Goal: Task Accomplishment & Management: Use online tool/utility

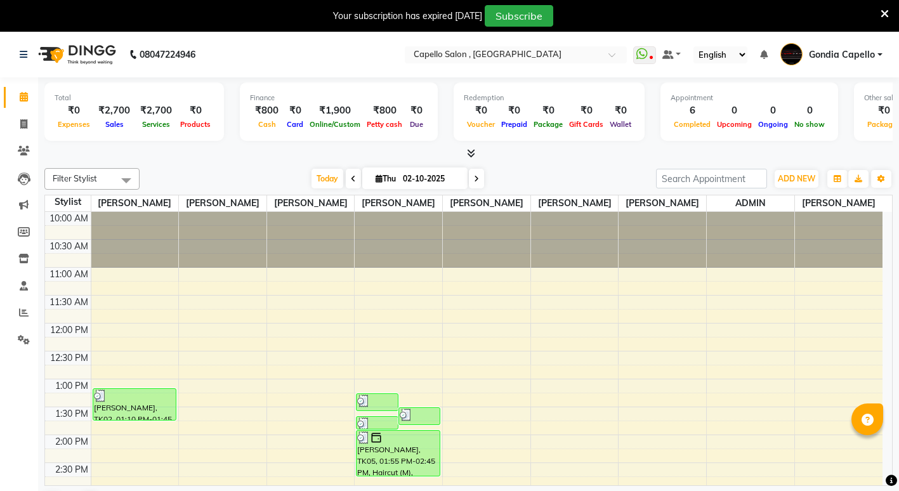
drag, startPoint x: 809, startPoint y: 326, endPoint x: 764, endPoint y: 367, distance: 60.7
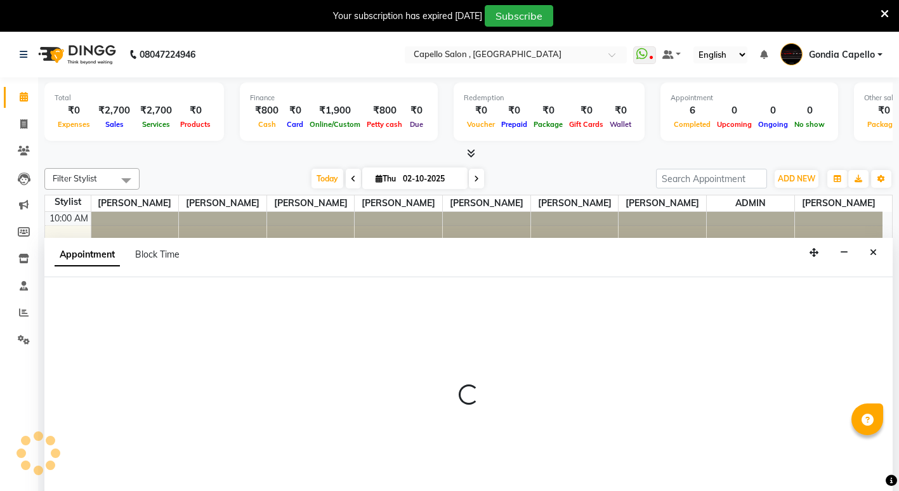
scroll to position [32, 0]
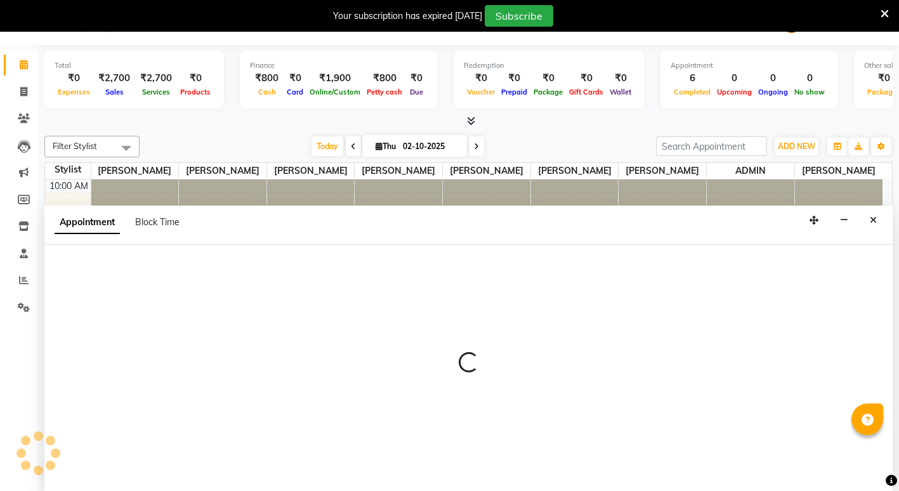
select select "14383"
select select "705"
select select "tentative"
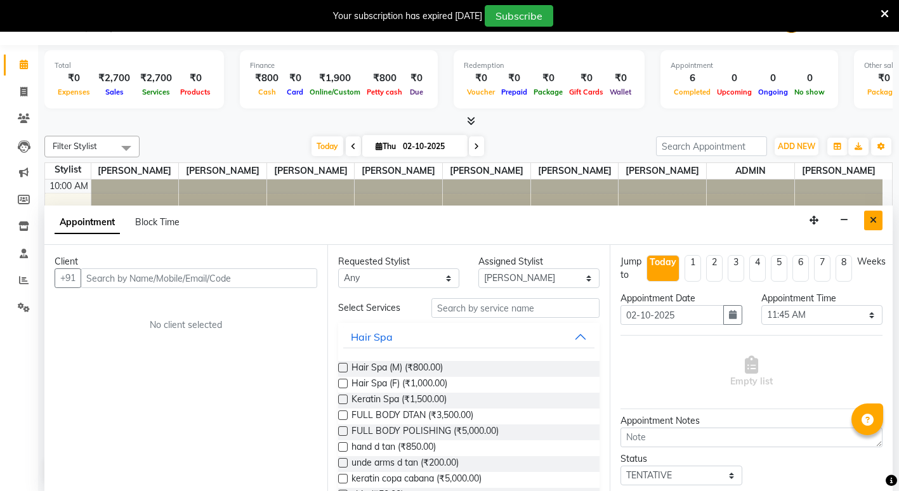
click at [870, 227] on button "Close" at bounding box center [873, 221] width 18 height 20
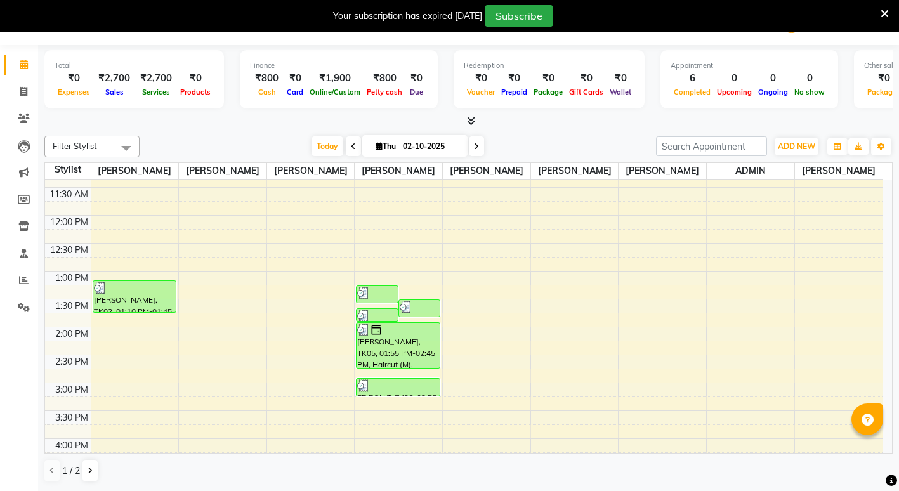
scroll to position [127, 0]
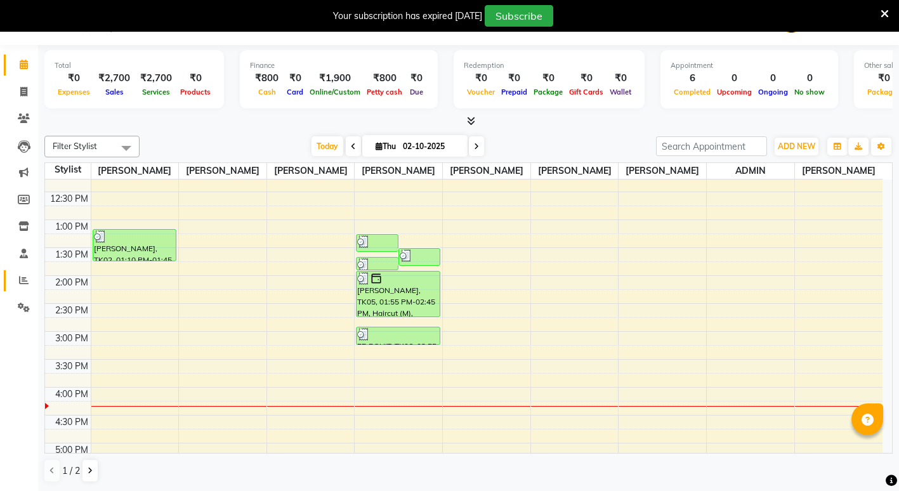
click at [23, 272] on link "Reports" at bounding box center [19, 280] width 30 height 21
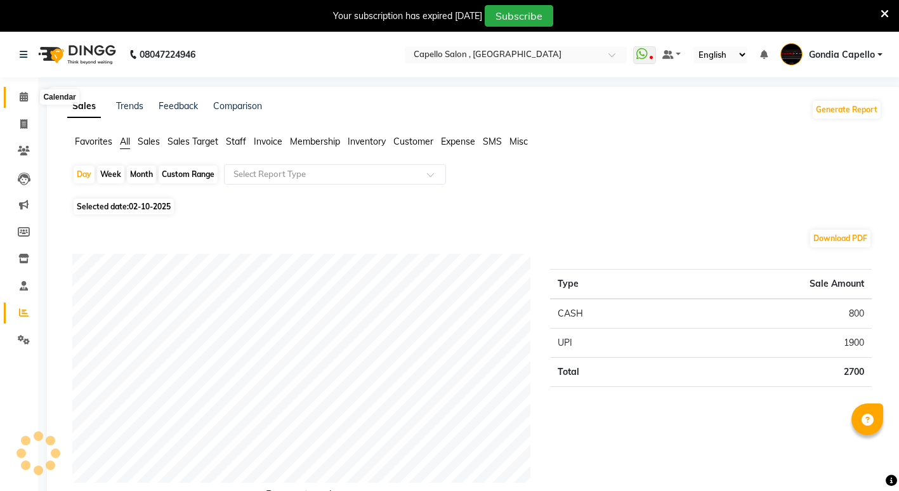
click at [18, 96] on span at bounding box center [24, 97] width 22 height 15
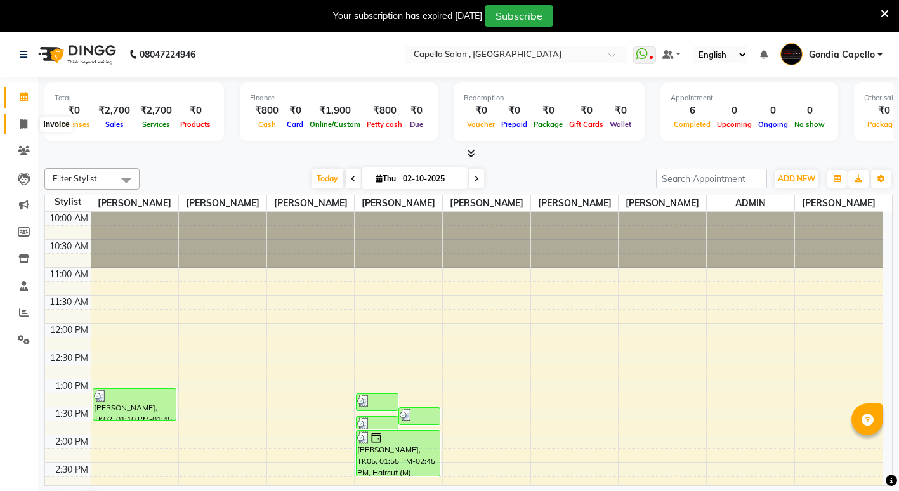
click at [18, 121] on span at bounding box center [24, 124] width 22 height 15
select select "service"
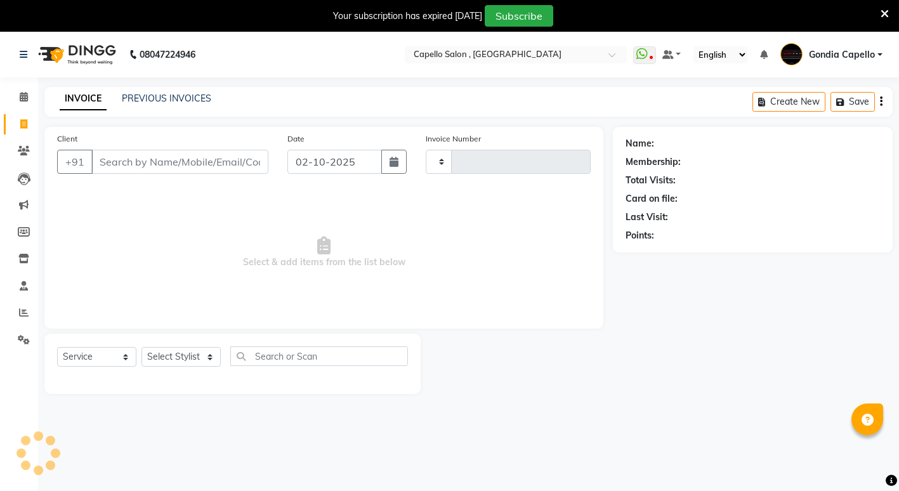
type input "2593"
select select "853"
click at [124, 161] on input "Client" at bounding box center [179, 162] width 177 height 24
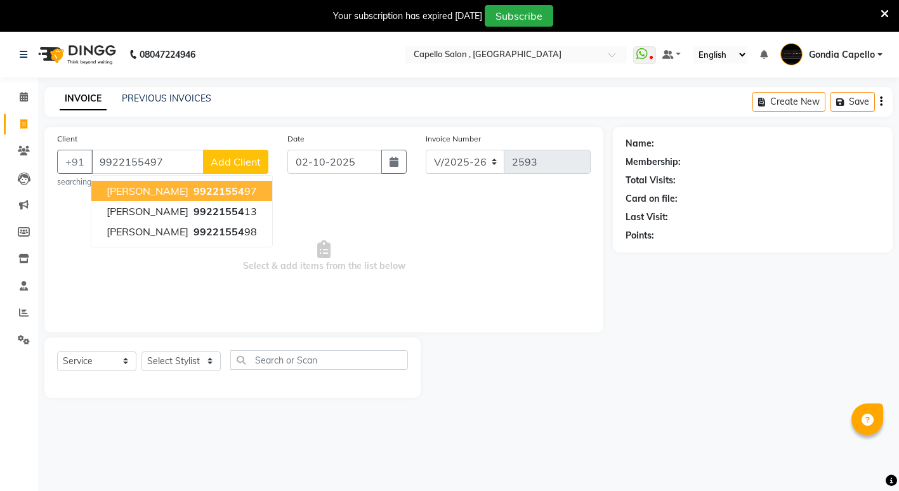
type input "9922155497"
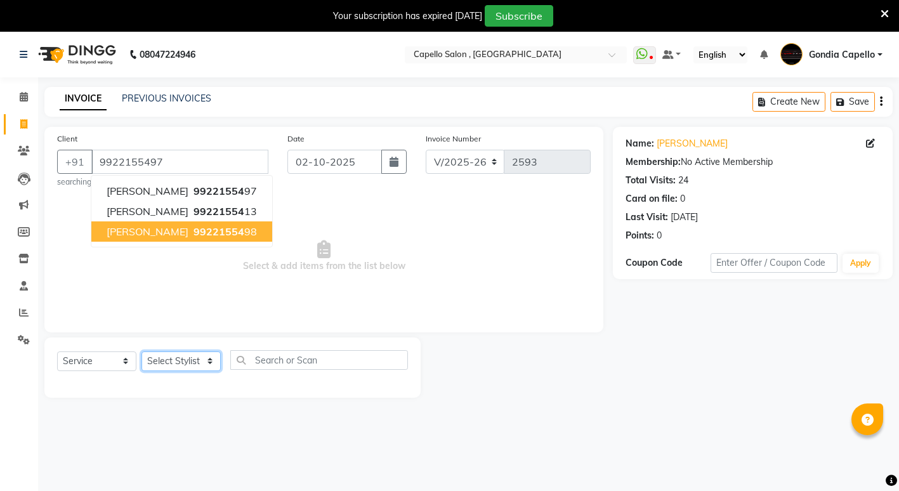
click at [200, 363] on select "Select Stylist ADMIN [PERSON_NAME] [PERSON_NAME] [PERSON_NAME] Gondia Capello […" at bounding box center [181, 362] width 79 height 20
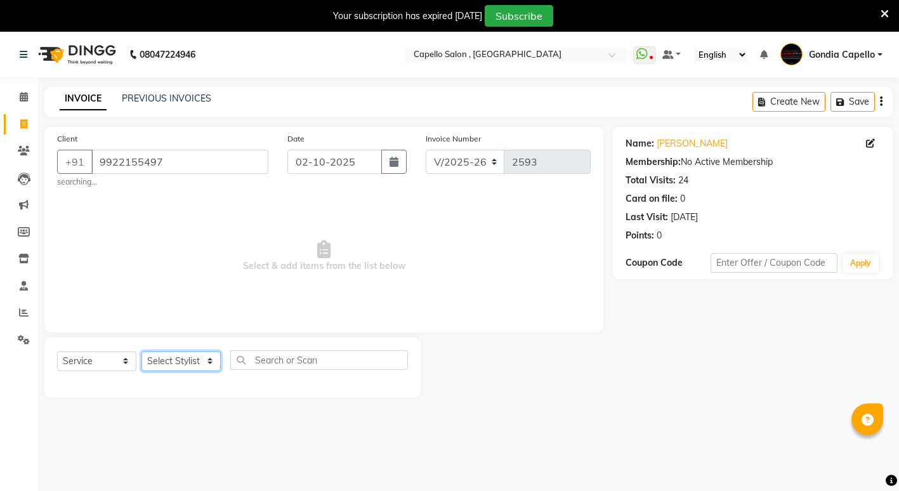
select select "58211"
click at [142, 352] on select "Select Stylist ADMIN [PERSON_NAME] [PERSON_NAME] [PERSON_NAME] Gondia Capello […" at bounding box center [181, 362] width 79 height 20
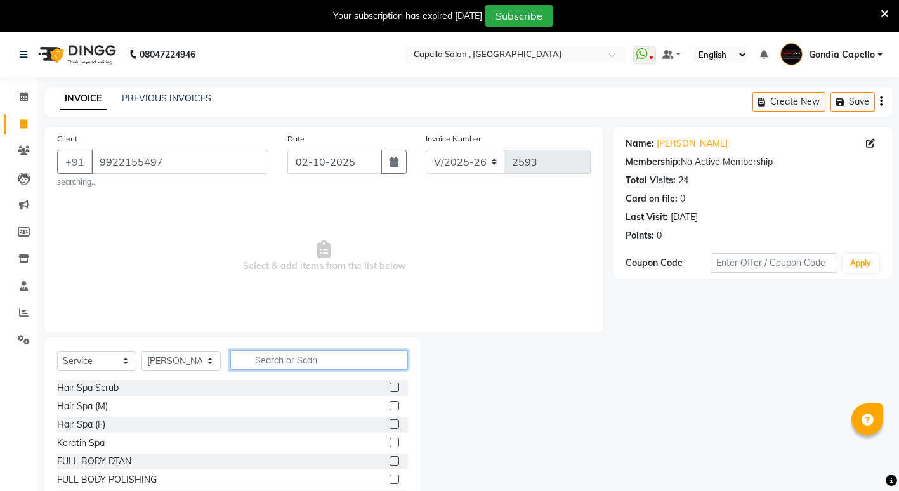
click at [262, 356] on input "text" at bounding box center [319, 360] width 178 height 20
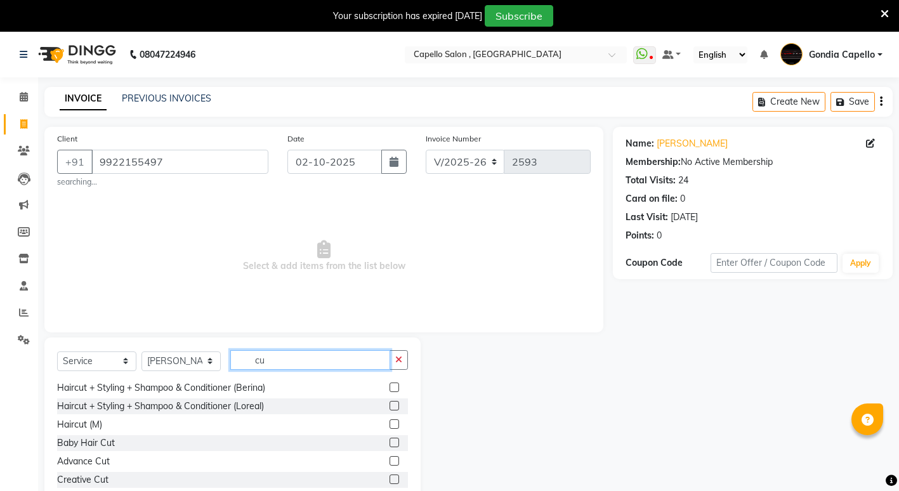
scroll to position [149, 0]
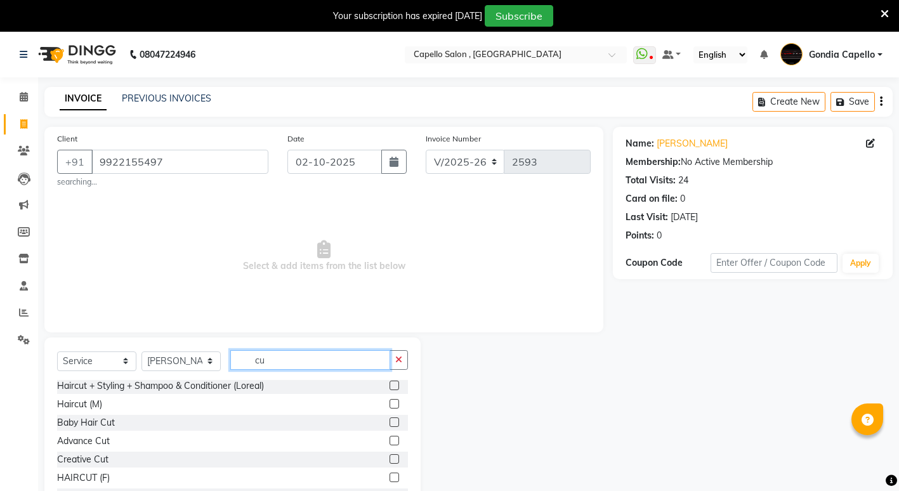
type input "cu"
click at [390, 401] on label at bounding box center [395, 404] width 10 height 10
click at [390, 401] on input "checkbox" at bounding box center [394, 404] width 8 height 8
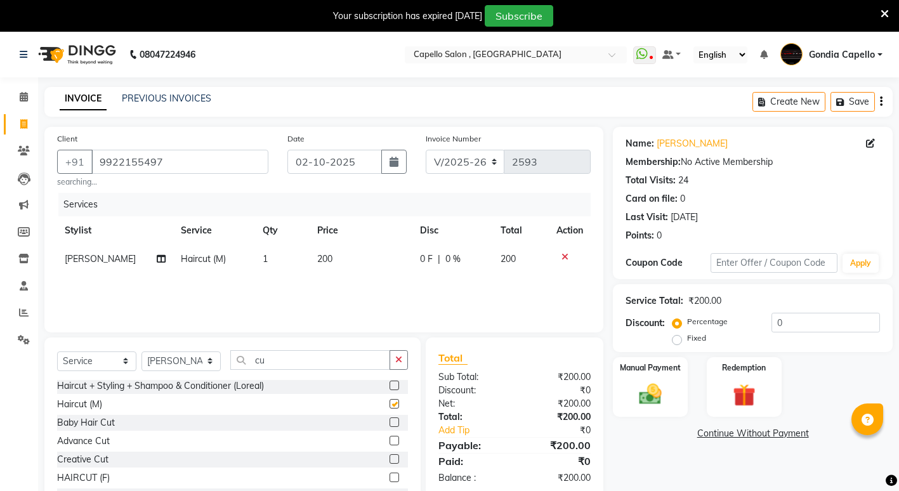
checkbox input "false"
click at [322, 360] on input "cu" at bounding box center [310, 360] width 160 height 20
type input "c"
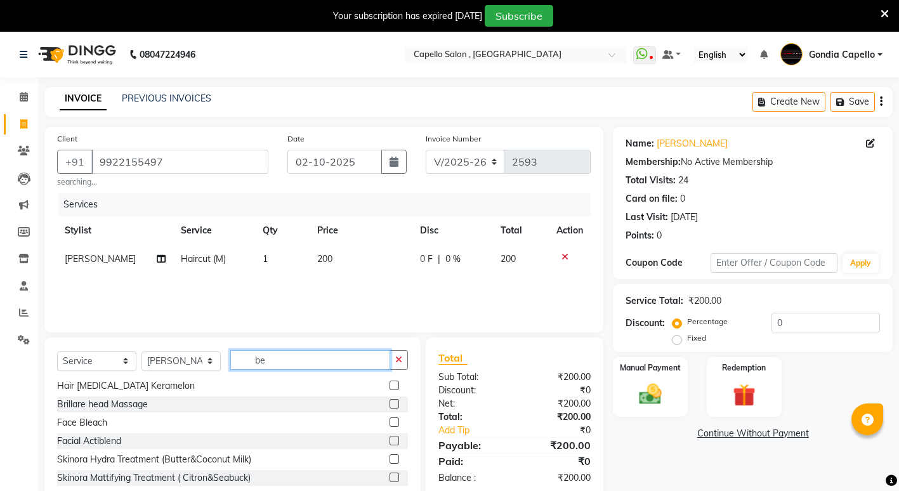
scroll to position [0, 0]
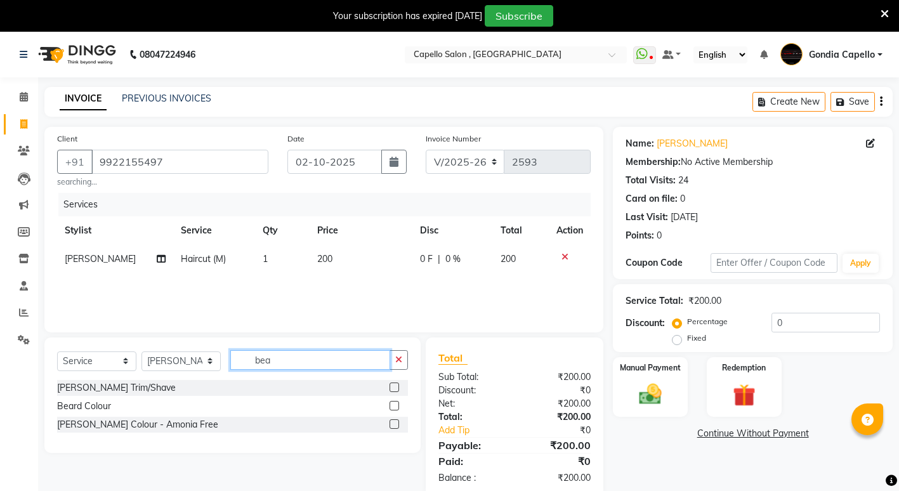
type input "bea"
click at [393, 387] on label at bounding box center [395, 388] width 10 height 10
click at [393, 387] on input "checkbox" at bounding box center [394, 388] width 8 height 8
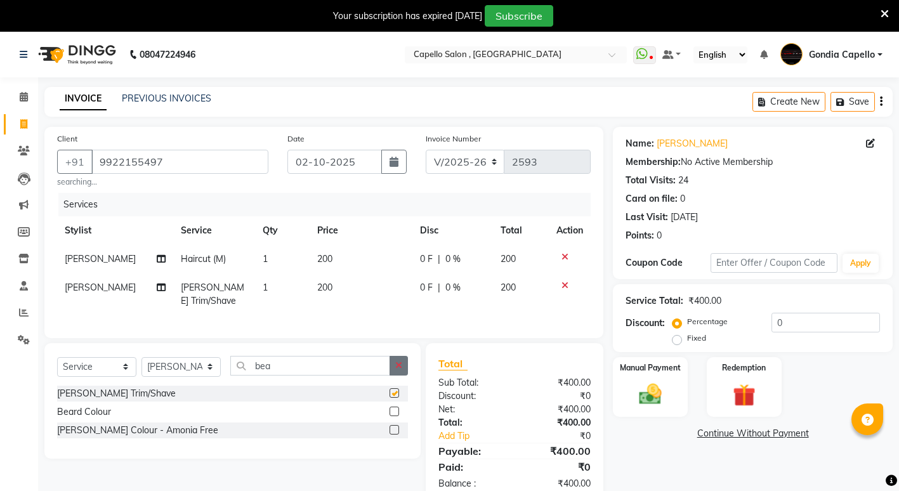
checkbox input "false"
click at [625, 400] on div "Manual Payment" at bounding box center [650, 387] width 77 height 62
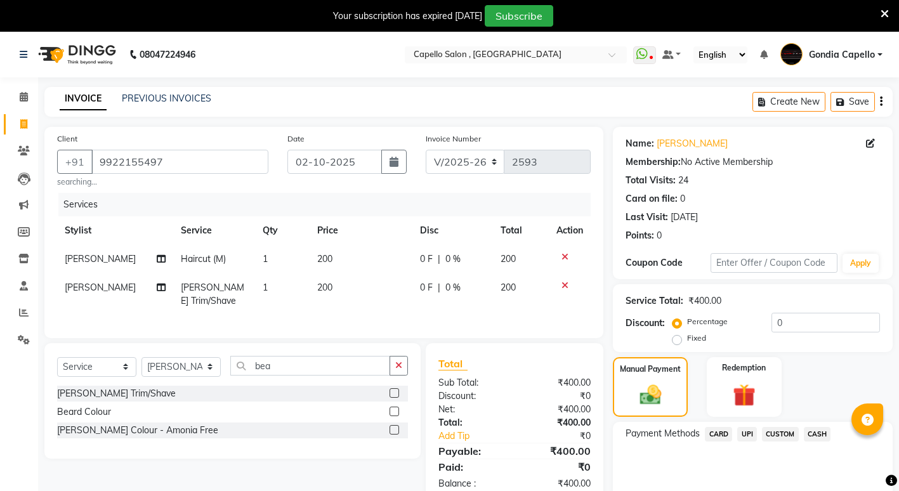
click at [820, 439] on span "CASH" at bounding box center [817, 434] width 27 height 15
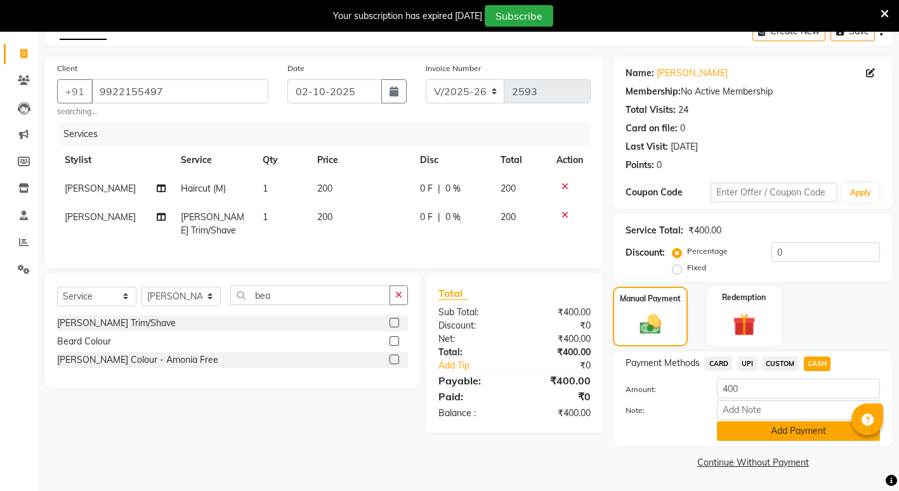
click at [793, 434] on button "Add Payment" at bounding box center [798, 431] width 163 height 20
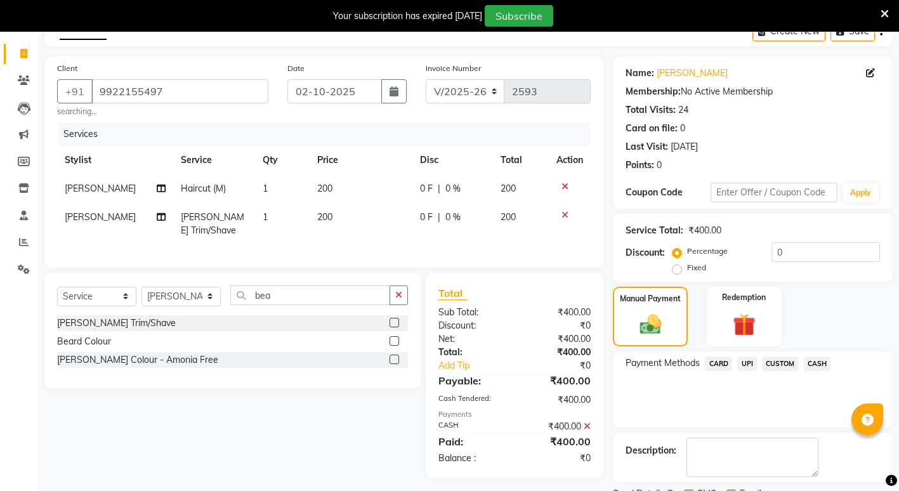
scroll to position [124, 0]
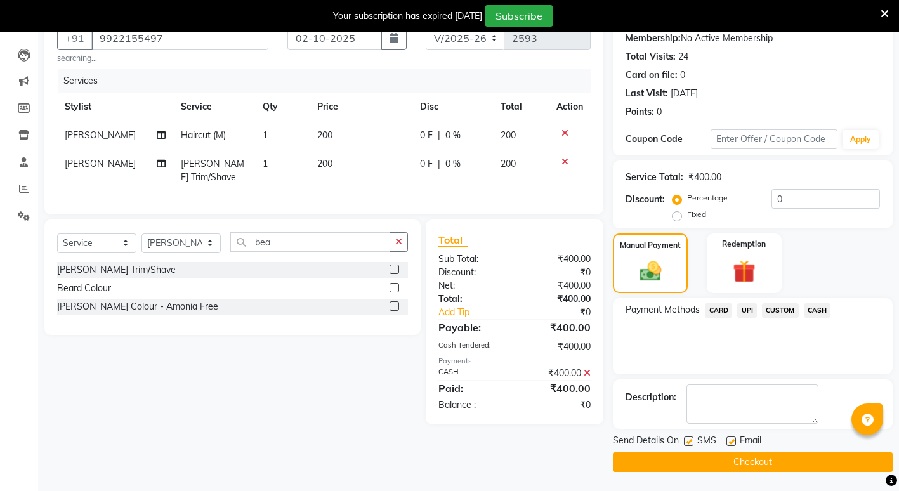
click at [798, 463] on button "Checkout" at bounding box center [753, 463] width 280 height 20
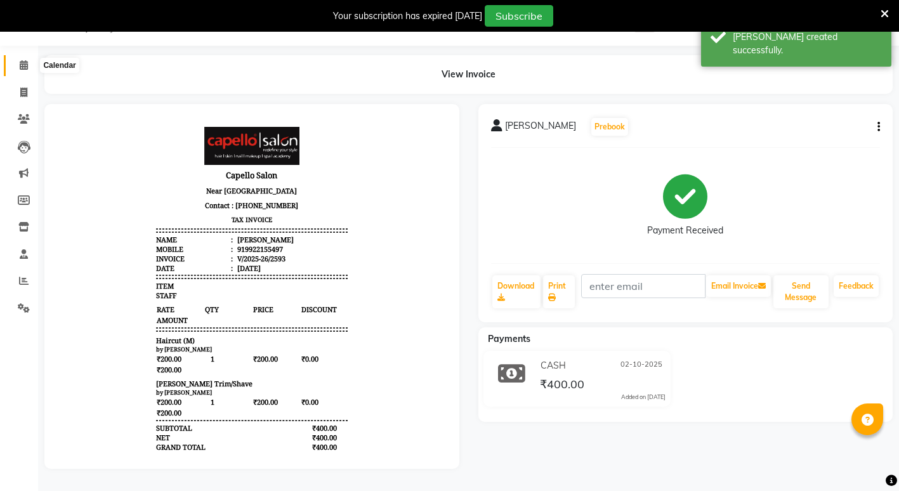
click at [28, 60] on icon at bounding box center [24, 65] width 8 height 10
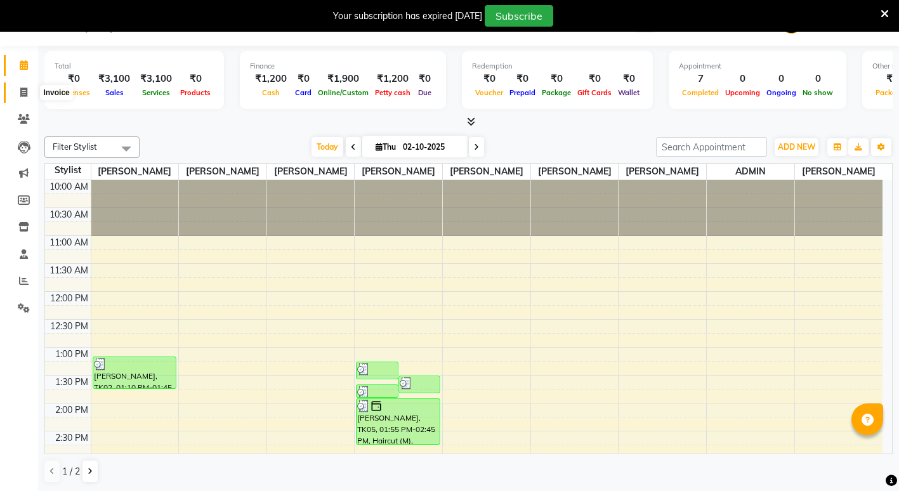
drag, startPoint x: 15, startPoint y: 87, endPoint x: 28, endPoint y: 90, distance: 13.1
click at [16, 87] on span at bounding box center [24, 93] width 22 height 15
select select "service"
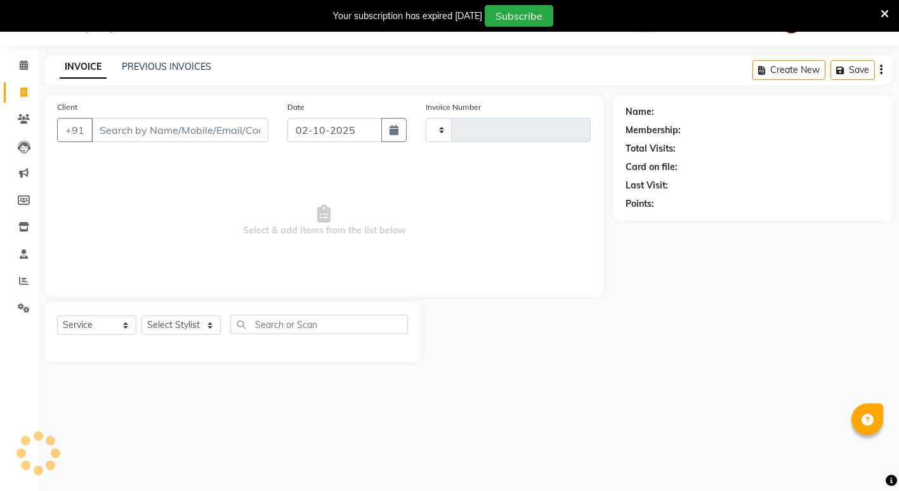
type input "2594"
select select "853"
click at [197, 325] on select "Select Stylist ADMIN [PERSON_NAME] [PERSON_NAME] [PERSON_NAME] Gondia Capello […" at bounding box center [181, 325] width 79 height 20
select select "58211"
click at [142, 315] on select "Select Stylist ADMIN [PERSON_NAME] [PERSON_NAME] [PERSON_NAME] Gondia Capello […" at bounding box center [181, 325] width 79 height 20
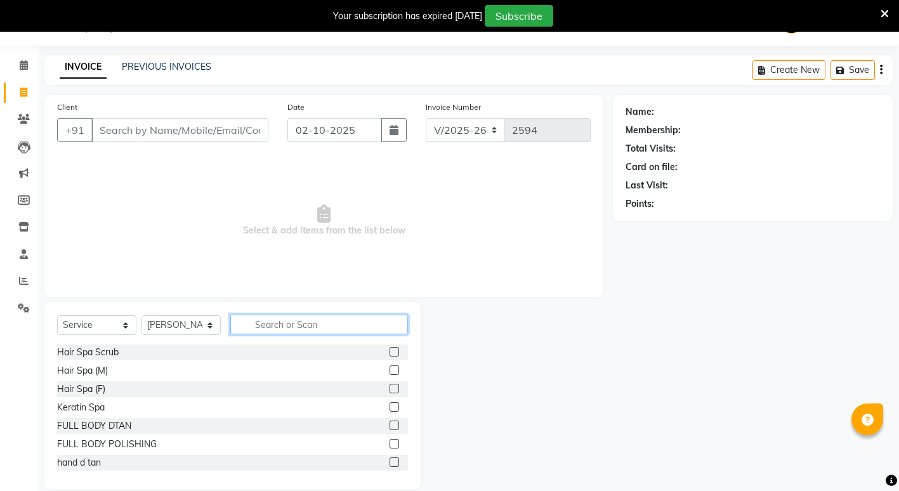
click at [328, 315] on input "text" at bounding box center [319, 325] width 178 height 20
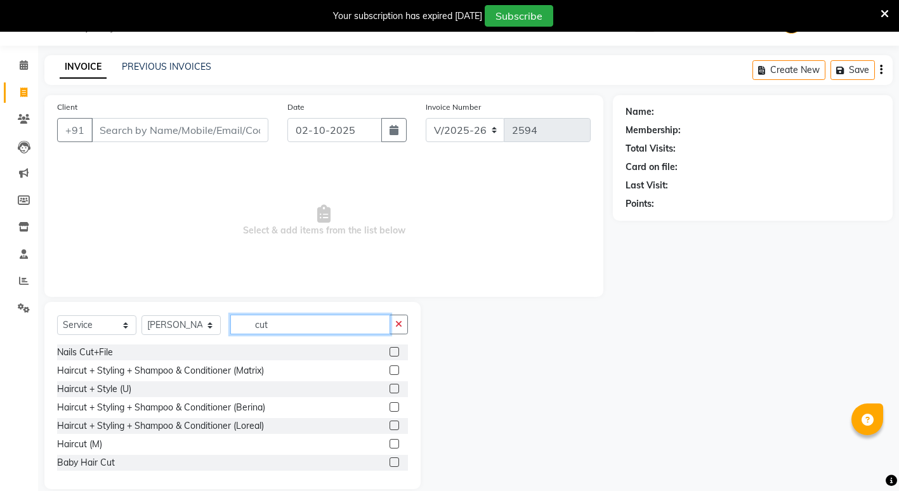
type input "cut"
click at [390, 447] on label at bounding box center [395, 444] width 10 height 10
click at [390, 447] on input "checkbox" at bounding box center [394, 444] width 8 height 8
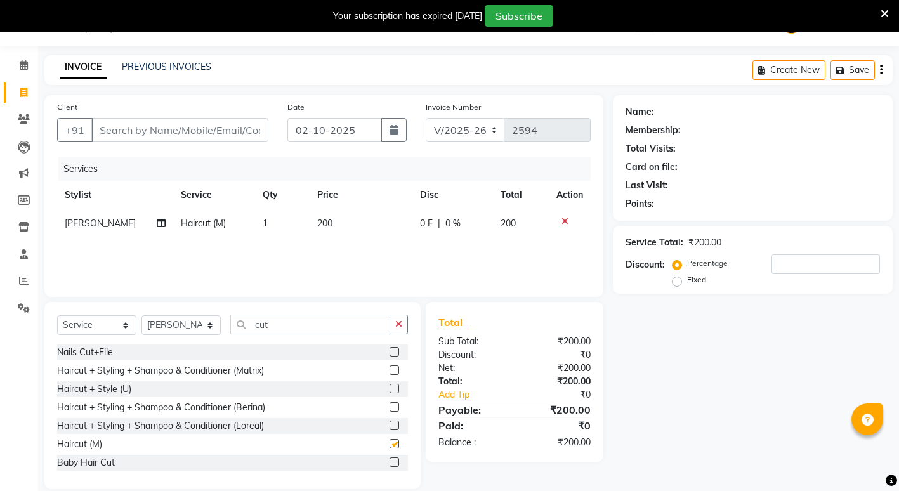
checkbox input "false"
click at [174, 123] on input "Client" at bounding box center [179, 130] width 177 height 24
type input "9"
type input "0"
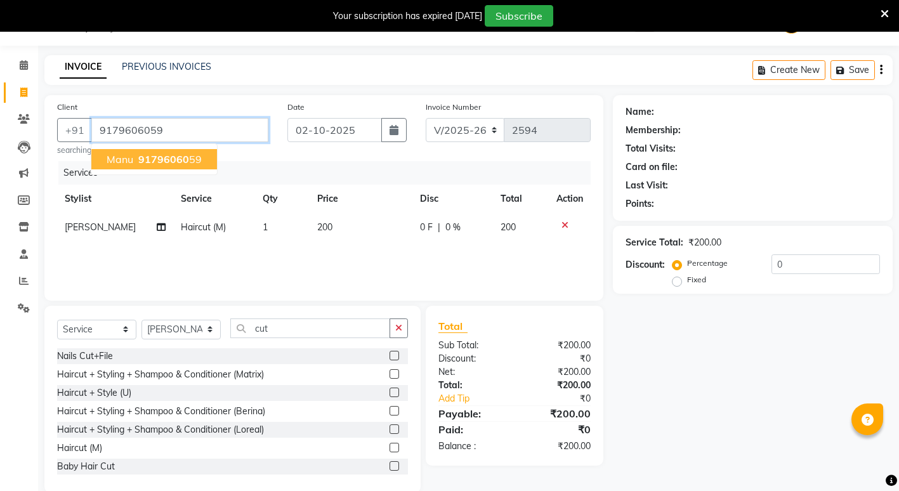
type input "9179606059"
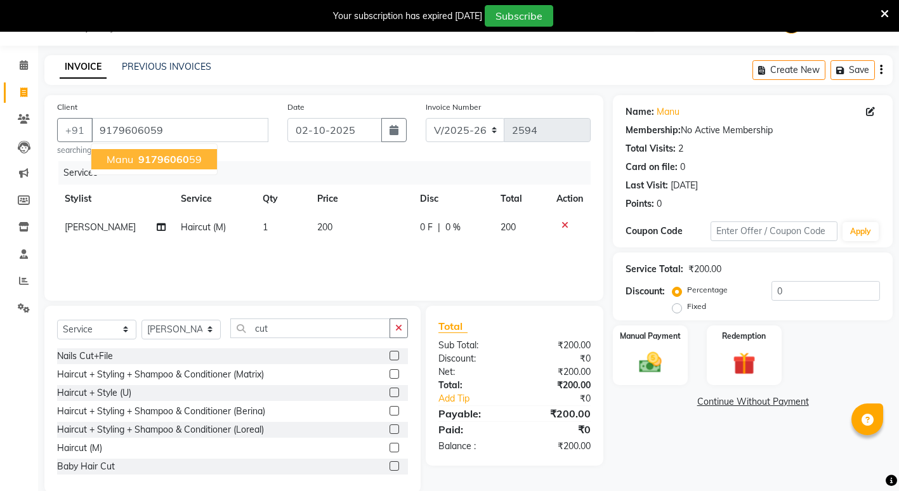
scroll to position [53, 0]
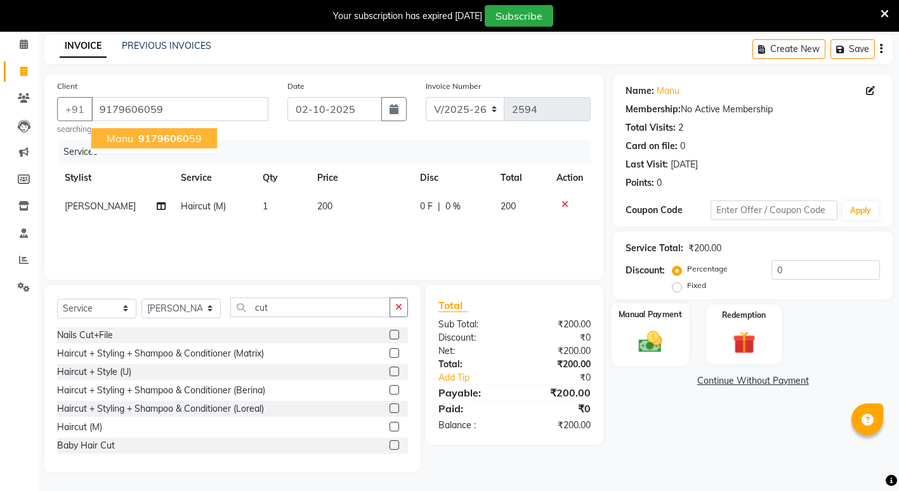
click at [675, 327] on div "Manual Payment" at bounding box center [650, 334] width 77 height 62
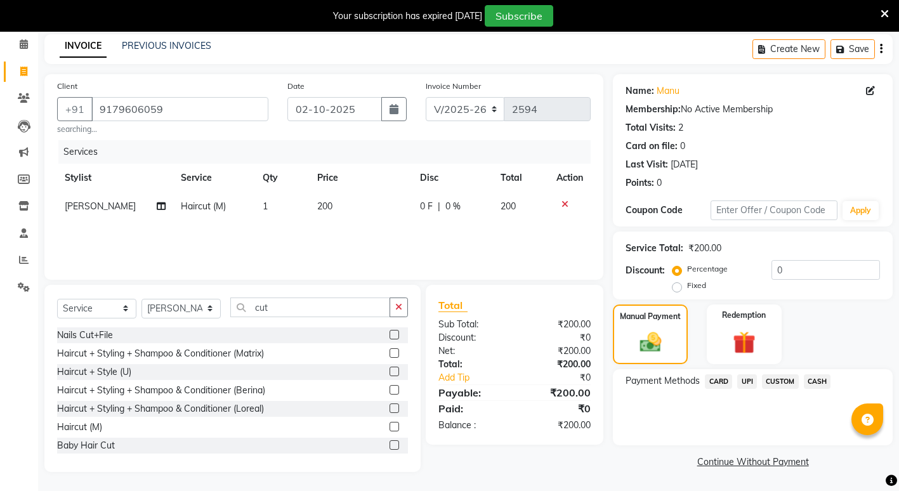
click at [752, 387] on span "UPI" at bounding box center [748, 381] width 20 height 15
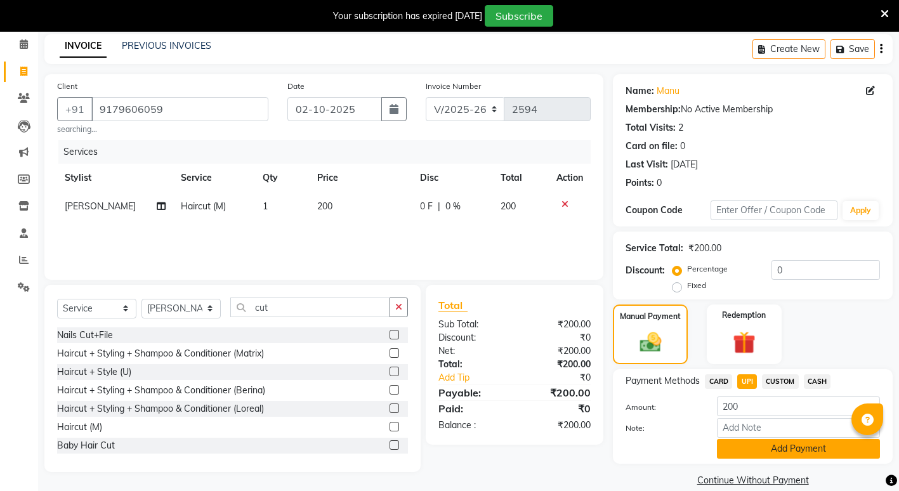
click at [765, 446] on button "Add Payment" at bounding box center [798, 449] width 163 height 20
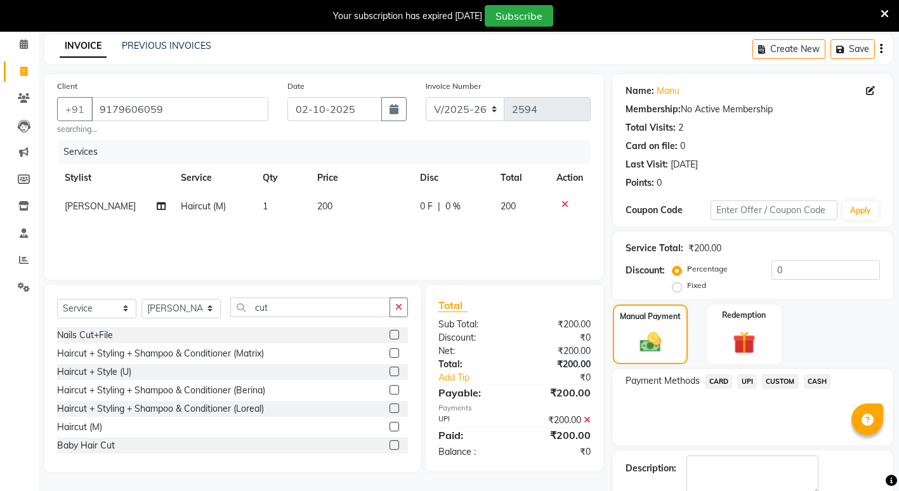
scroll to position [124, 0]
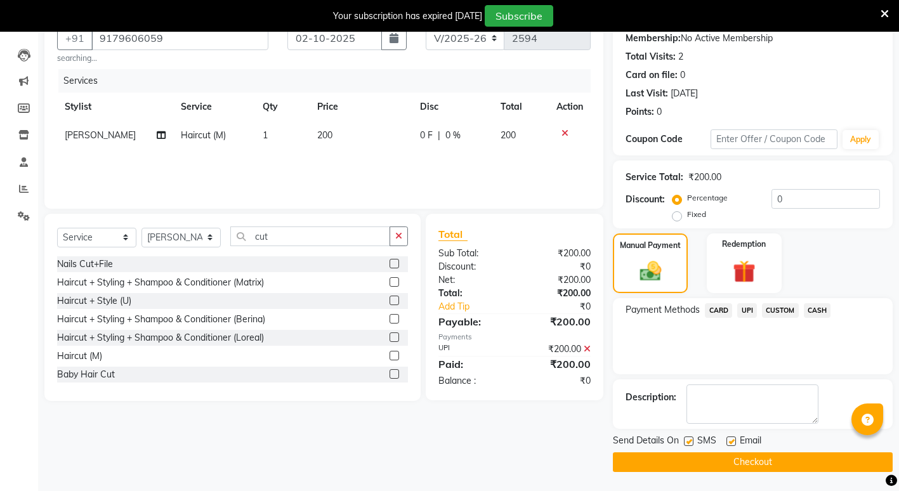
click at [758, 470] on button "Checkout" at bounding box center [753, 463] width 280 height 20
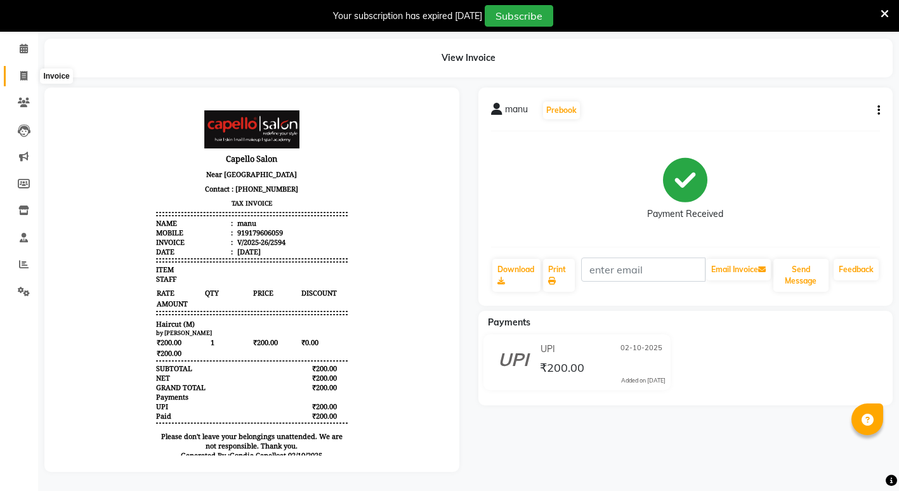
click at [26, 69] on span at bounding box center [24, 76] width 22 height 15
select select "service"
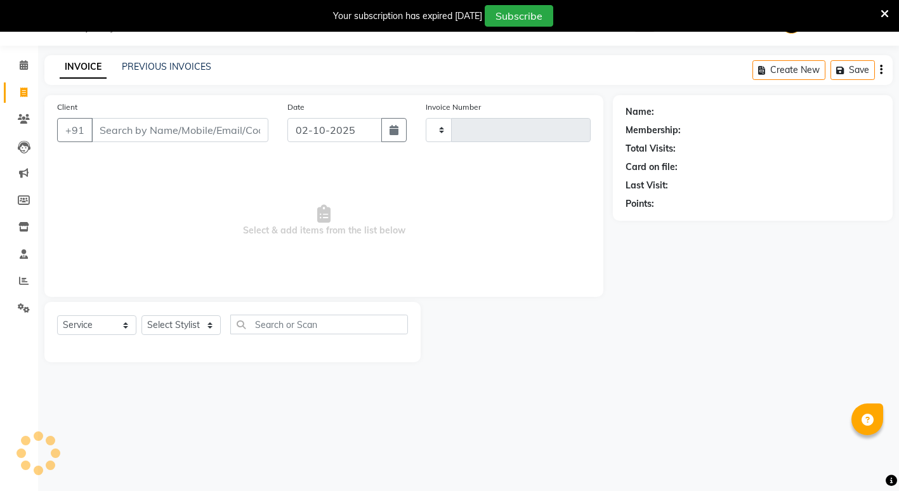
type input "2595"
select select "853"
click at [186, 326] on select "Select Stylist ADMIN [PERSON_NAME] [PERSON_NAME] [PERSON_NAME] Gondia Capello […" at bounding box center [181, 325] width 79 height 20
select select "66896"
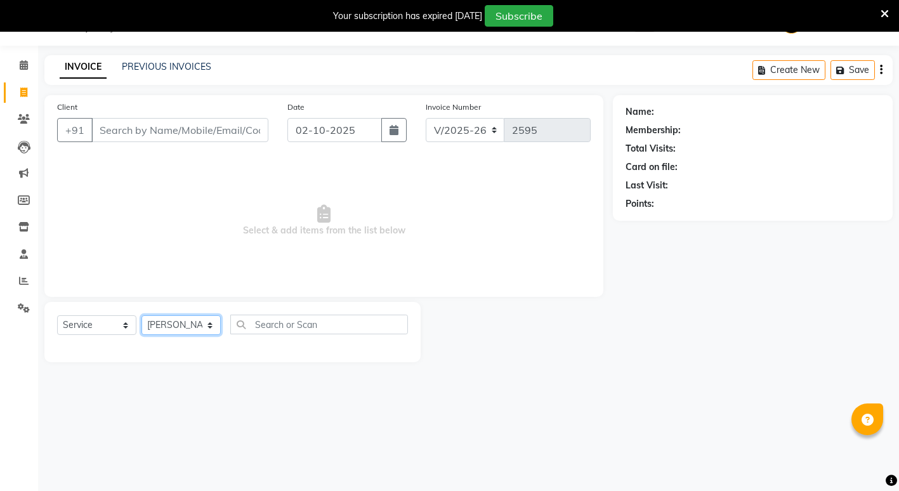
click at [142, 315] on select "Select Stylist ADMIN [PERSON_NAME] [PERSON_NAME] [PERSON_NAME] Gondia Capello […" at bounding box center [181, 325] width 79 height 20
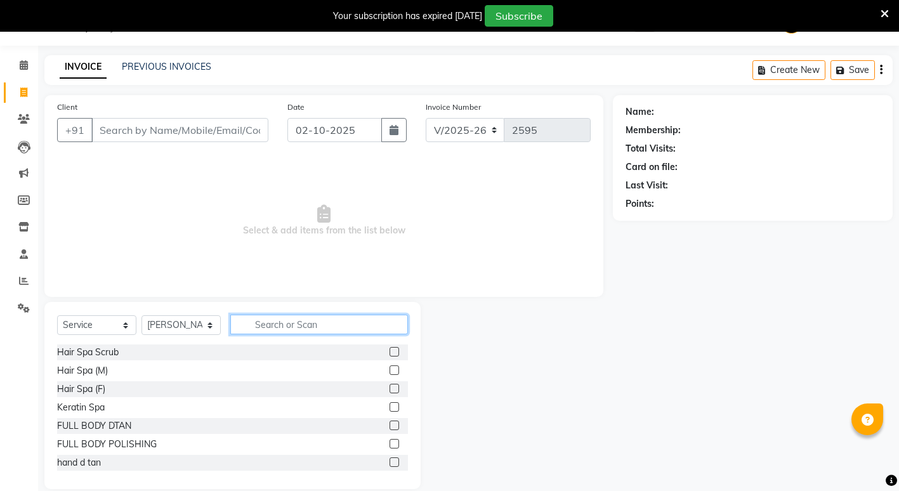
click at [267, 317] on input "text" at bounding box center [319, 325] width 178 height 20
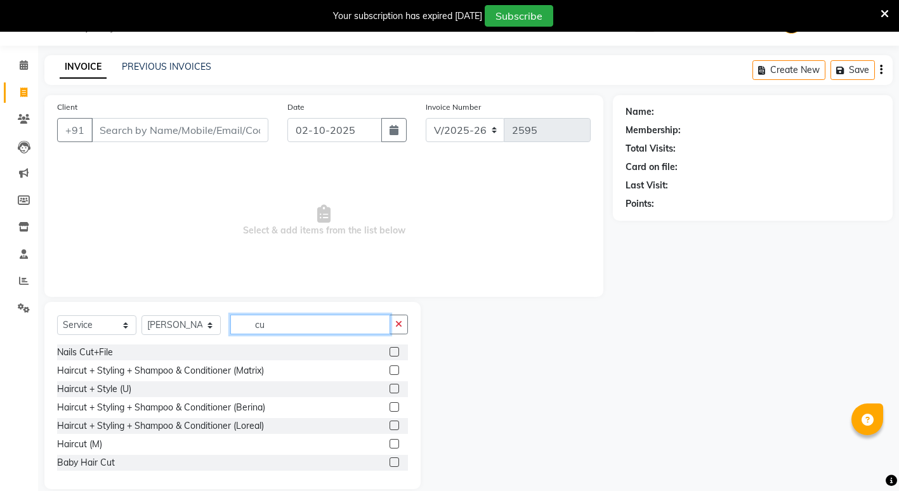
type input "c"
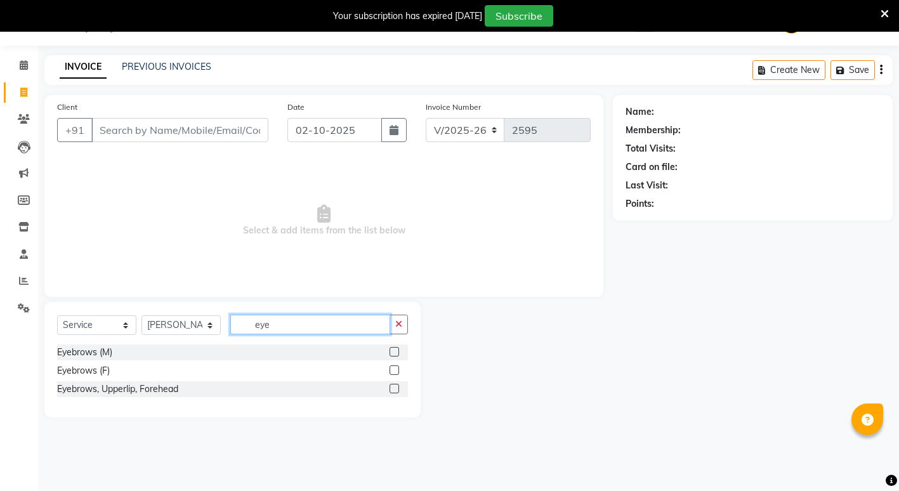
type input "eye"
click at [394, 352] on label at bounding box center [395, 352] width 10 height 10
click at [394, 352] on input "checkbox" at bounding box center [394, 352] width 8 height 8
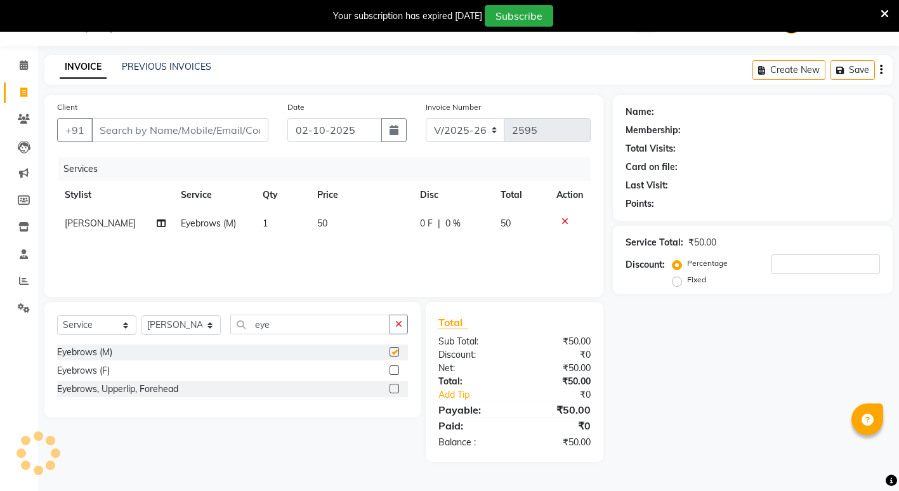
checkbox input "false"
click at [393, 375] on div at bounding box center [394, 372] width 8 height 13
click at [393, 374] on label at bounding box center [395, 371] width 10 height 10
click at [393, 374] on input "checkbox" at bounding box center [394, 371] width 8 height 8
checkbox input "false"
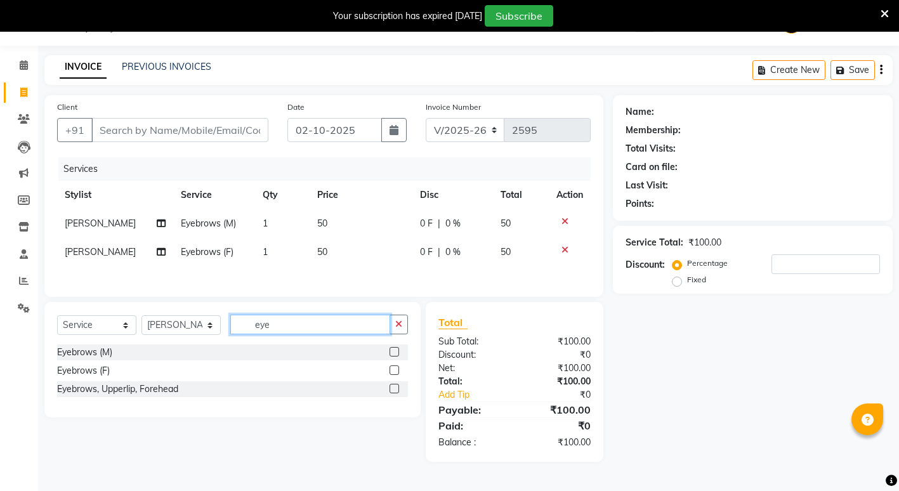
click at [334, 333] on input "eye" at bounding box center [310, 325] width 160 height 20
type input "e"
type input "for"
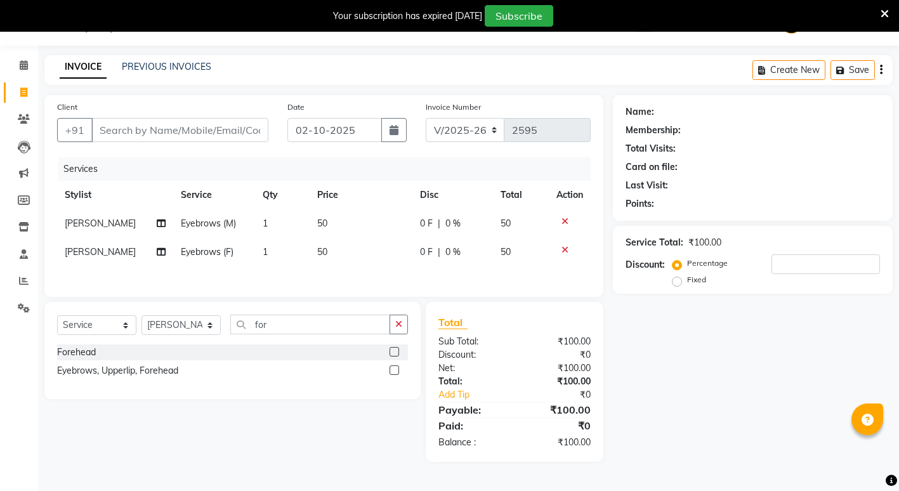
click at [394, 355] on label at bounding box center [395, 352] width 10 height 10
click at [394, 355] on input "checkbox" at bounding box center [394, 352] width 8 height 8
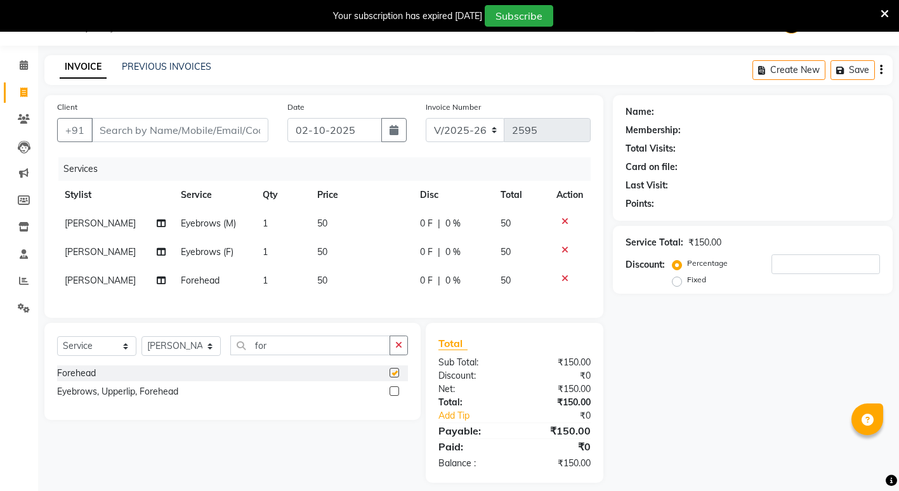
checkbox input "false"
click at [563, 225] on icon at bounding box center [565, 221] width 7 height 9
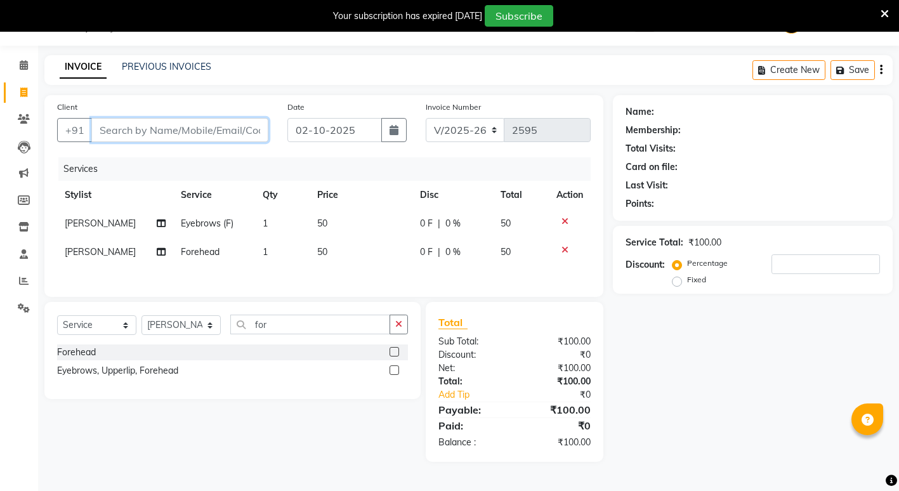
click at [220, 124] on input "Client" at bounding box center [179, 130] width 177 height 24
click at [248, 135] on input "Client" at bounding box center [179, 130] width 177 height 24
type input "9"
type input "0"
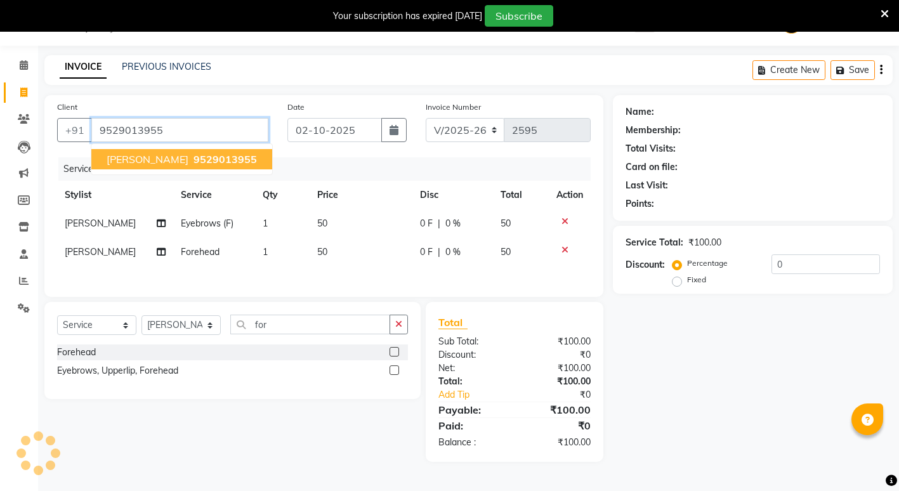
type input "9529013955"
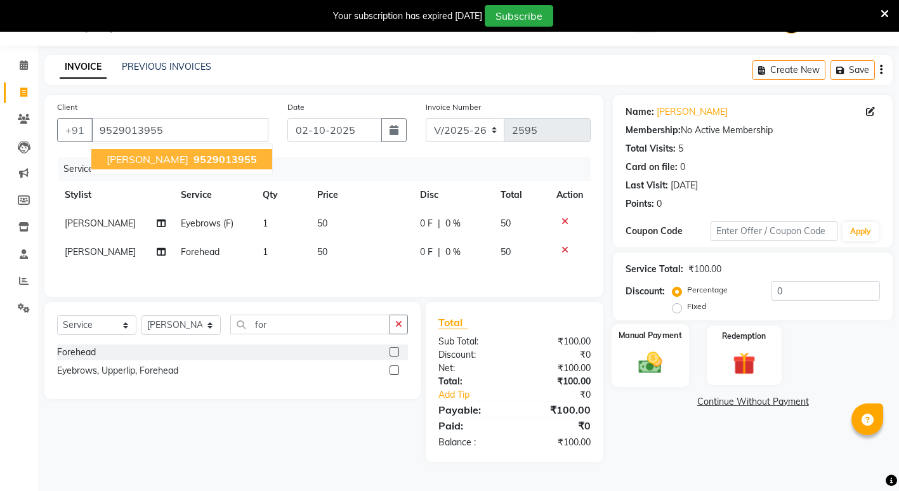
click at [661, 377] on div "Manual Payment" at bounding box center [650, 355] width 77 height 62
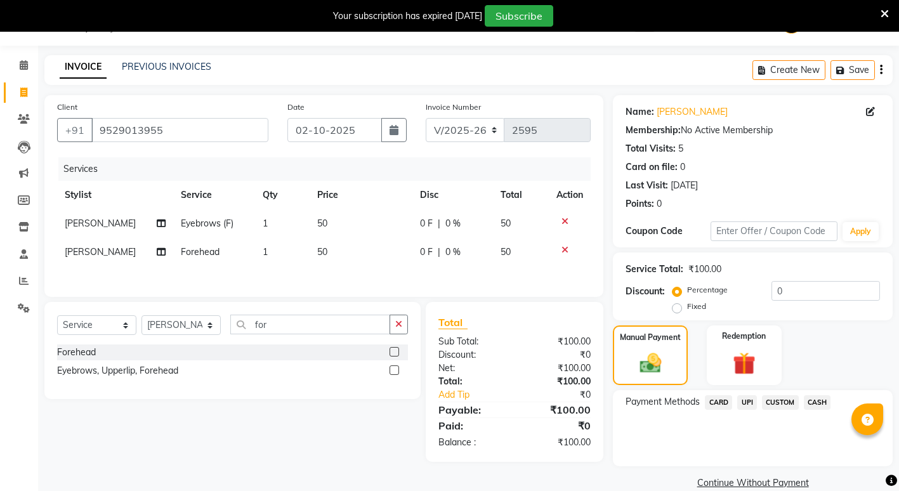
click at [821, 401] on span "CASH" at bounding box center [817, 402] width 27 height 15
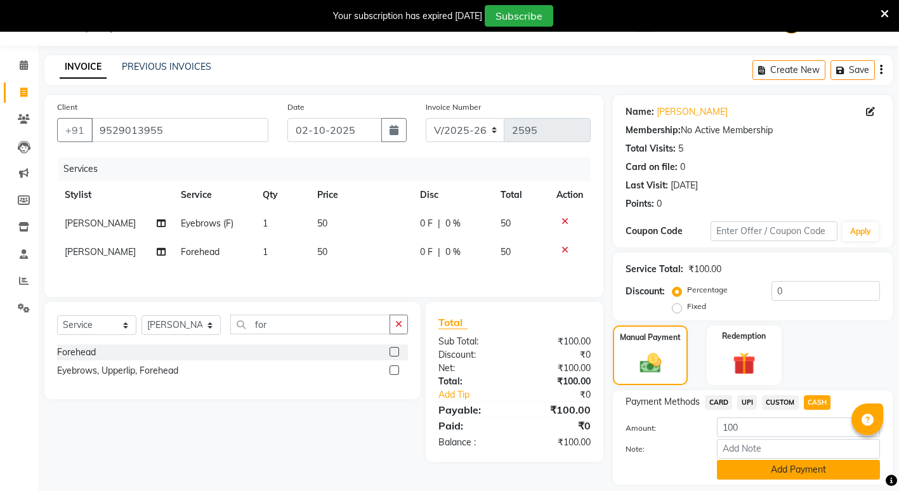
click at [793, 472] on button "Add Payment" at bounding box center [798, 470] width 163 height 20
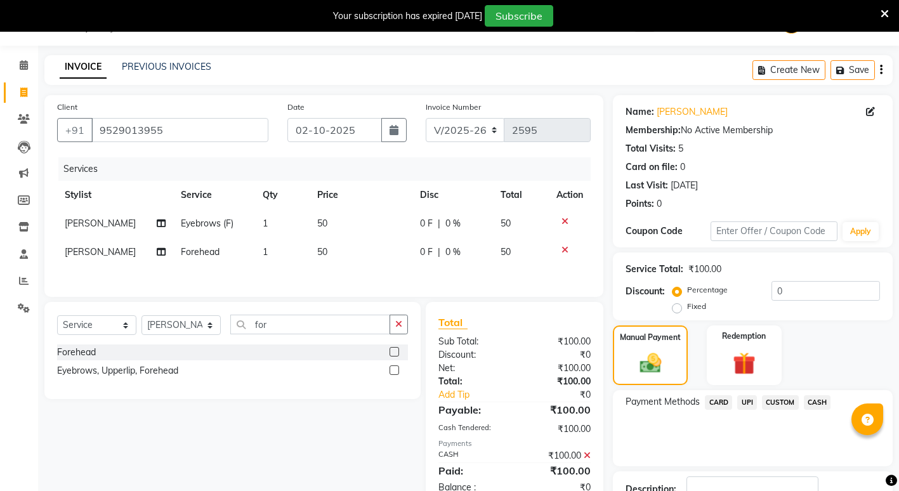
scroll to position [124, 0]
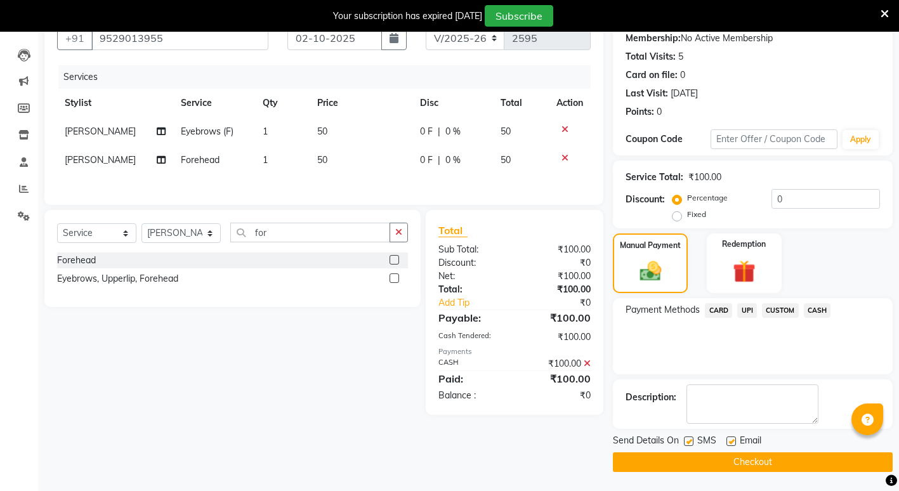
click at [767, 465] on button "Checkout" at bounding box center [753, 463] width 280 height 20
